Goal: Task Accomplishment & Management: Manage account settings

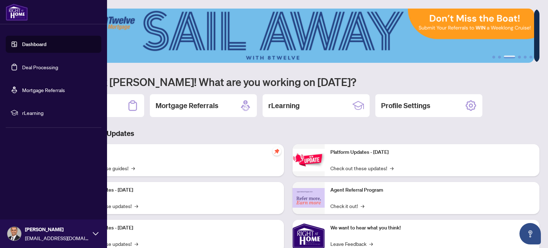
click at [46, 42] on link "Dashboard" at bounding box center [34, 44] width 24 height 6
click at [181, 136] on h3 "Brokerage & Industry Updates" at bounding box center [288, 133] width 502 height 10
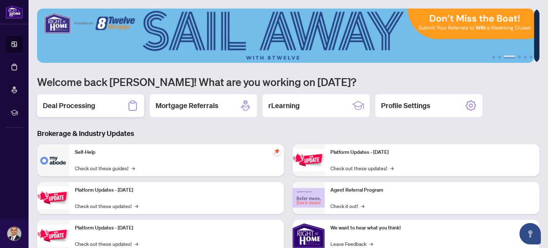
click at [88, 107] on h2 "Deal Processing" at bounding box center [69, 106] width 52 height 10
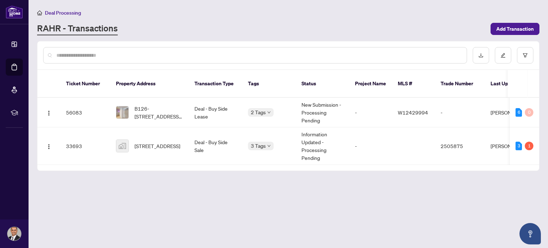
click at [529, 142] on div "1" at bounding box center [529, 146] width 9 height 9
click at [184, 130] on td "[STREET_ADDRESS]" at bounding box center [149, 145] width 78 height 37
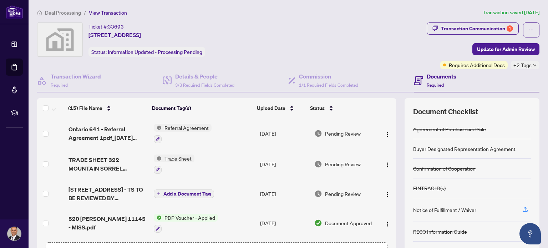
click at [336, 37] on div "Ticket #: 33693 [STREET_ADDRESS] Status: Information Updated - Processing Pendi…" at bounding box center [230, 39] width 387 height 34
